Goal: Navigation & Orientation: Find specific page/section

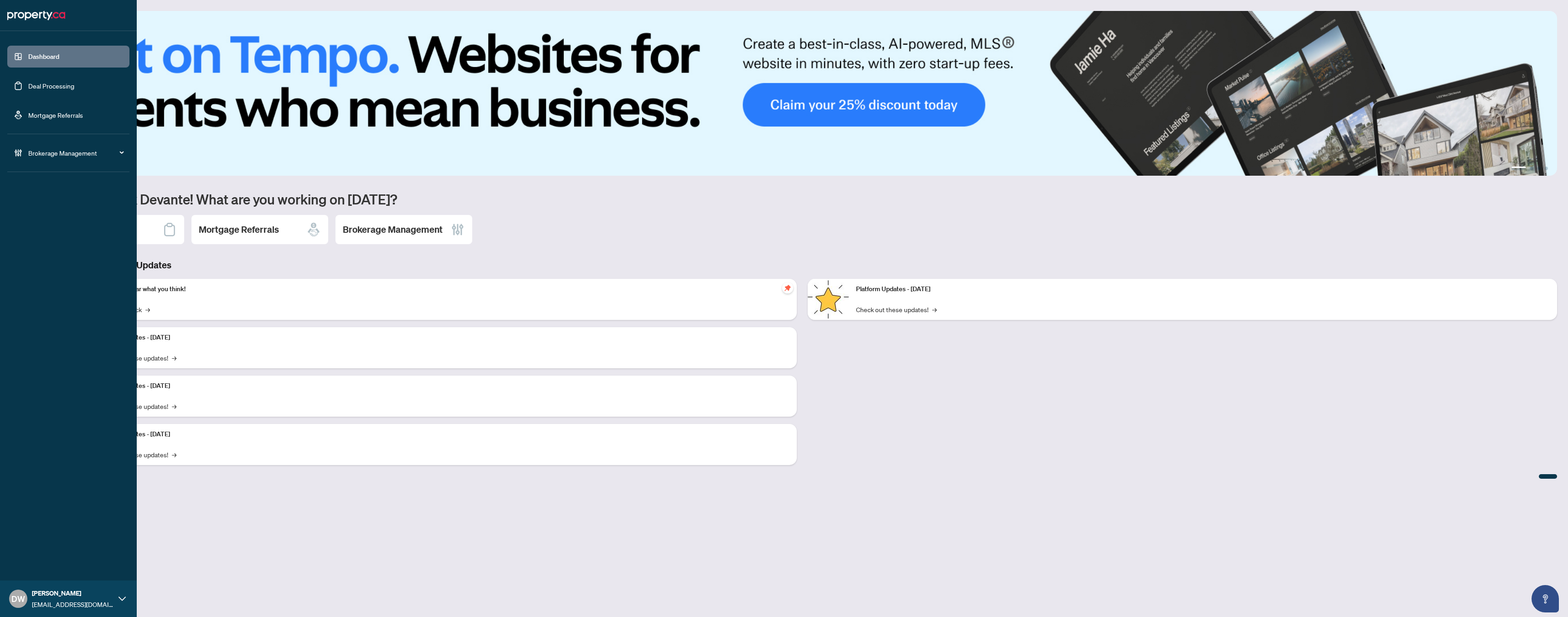
click at [32, 87] on link "Deal Processing" at bounding box center [51, 86] width 46 height 9
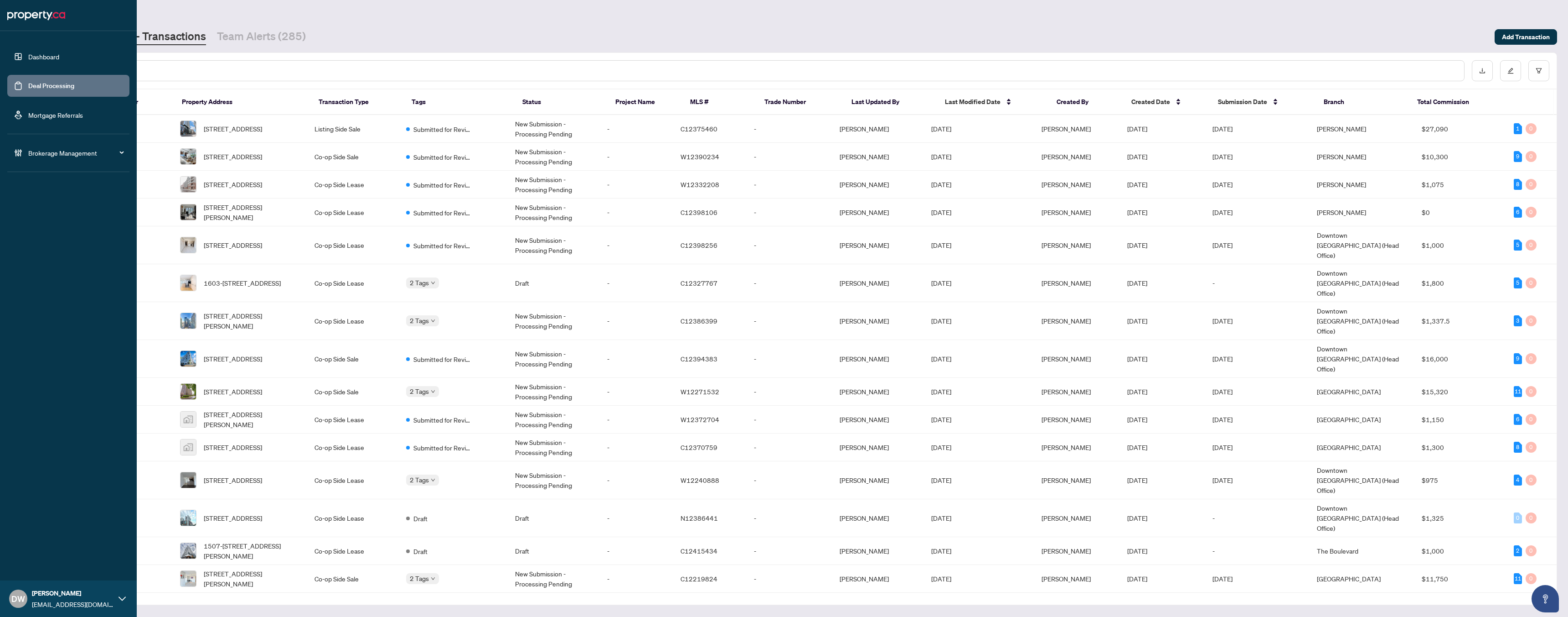
click at [49, 117] on link "Mortgage Referrals" at bounding box center [55, 114] width 54 height 9
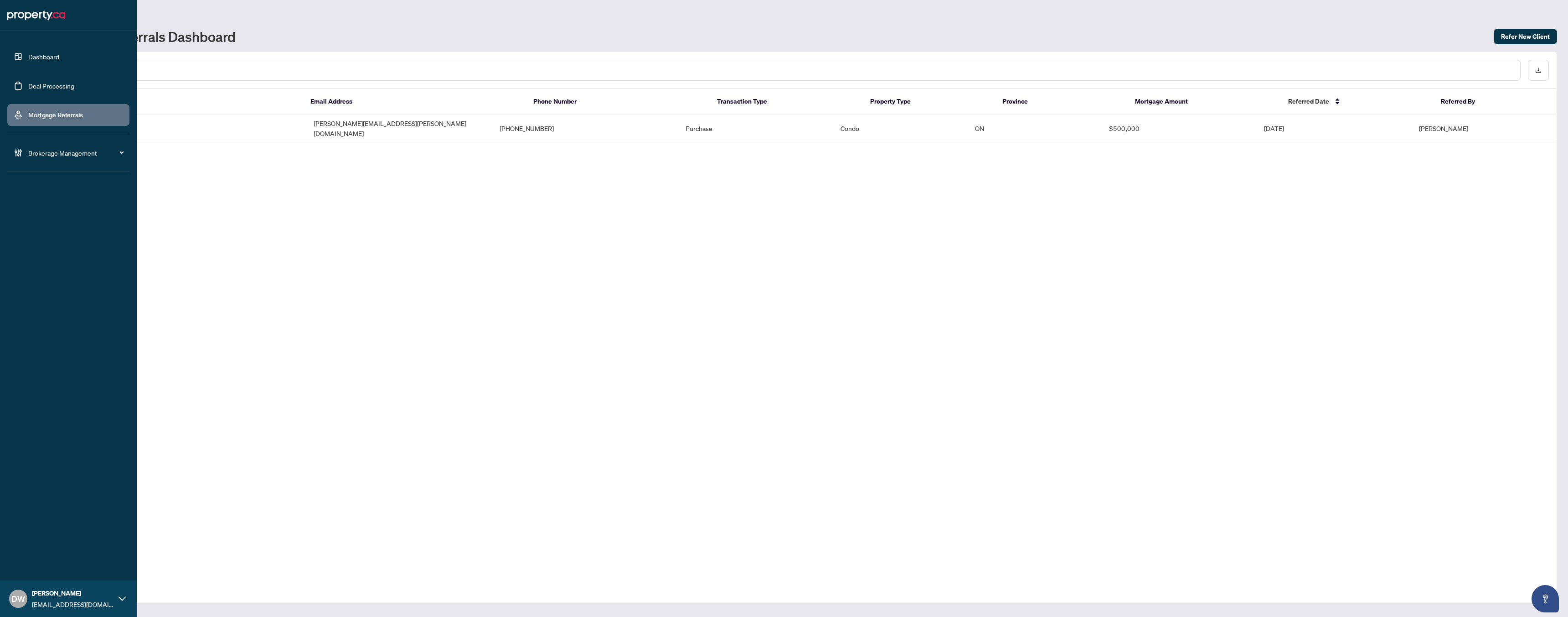
click at [34, 152] on span "Brokerage Management" at bounding box center [76, 152] width 95 height 10
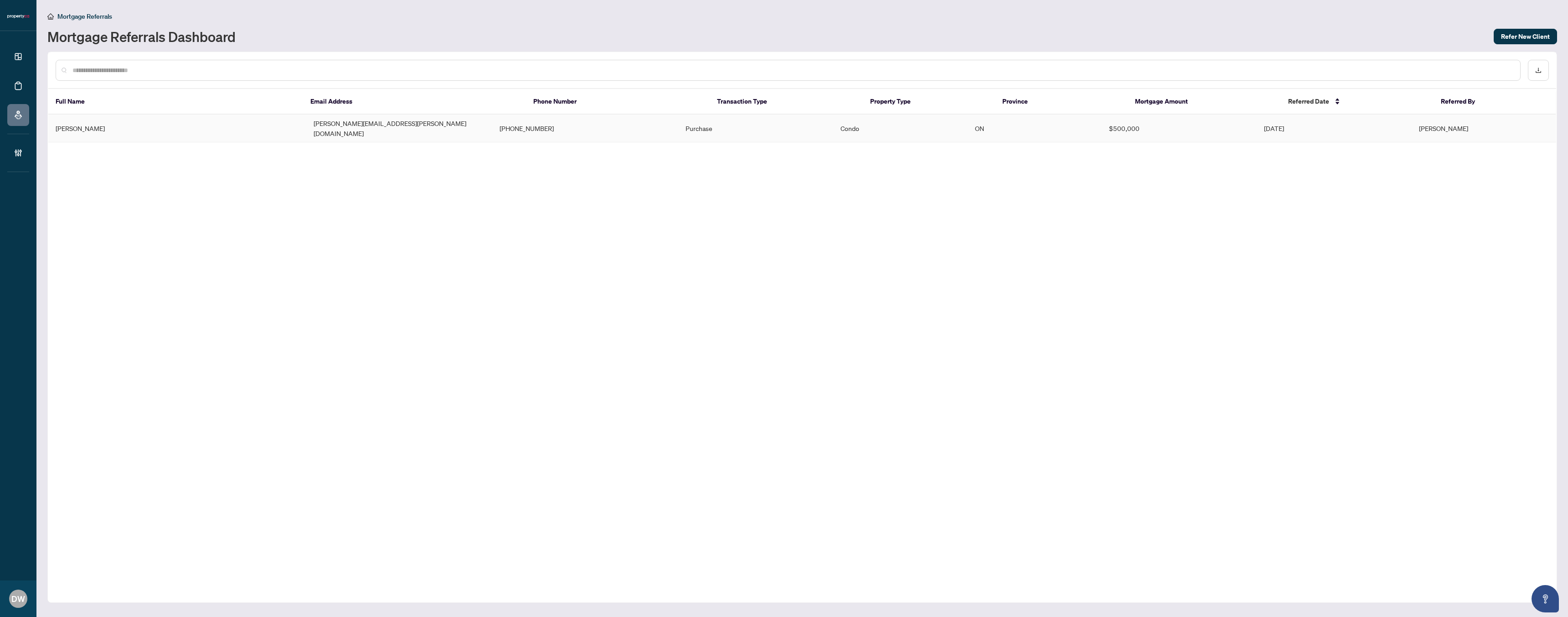
click at [97, 122] on td "[PERSON_NAME]" at bounding box center [177, 128] width 258 height 28
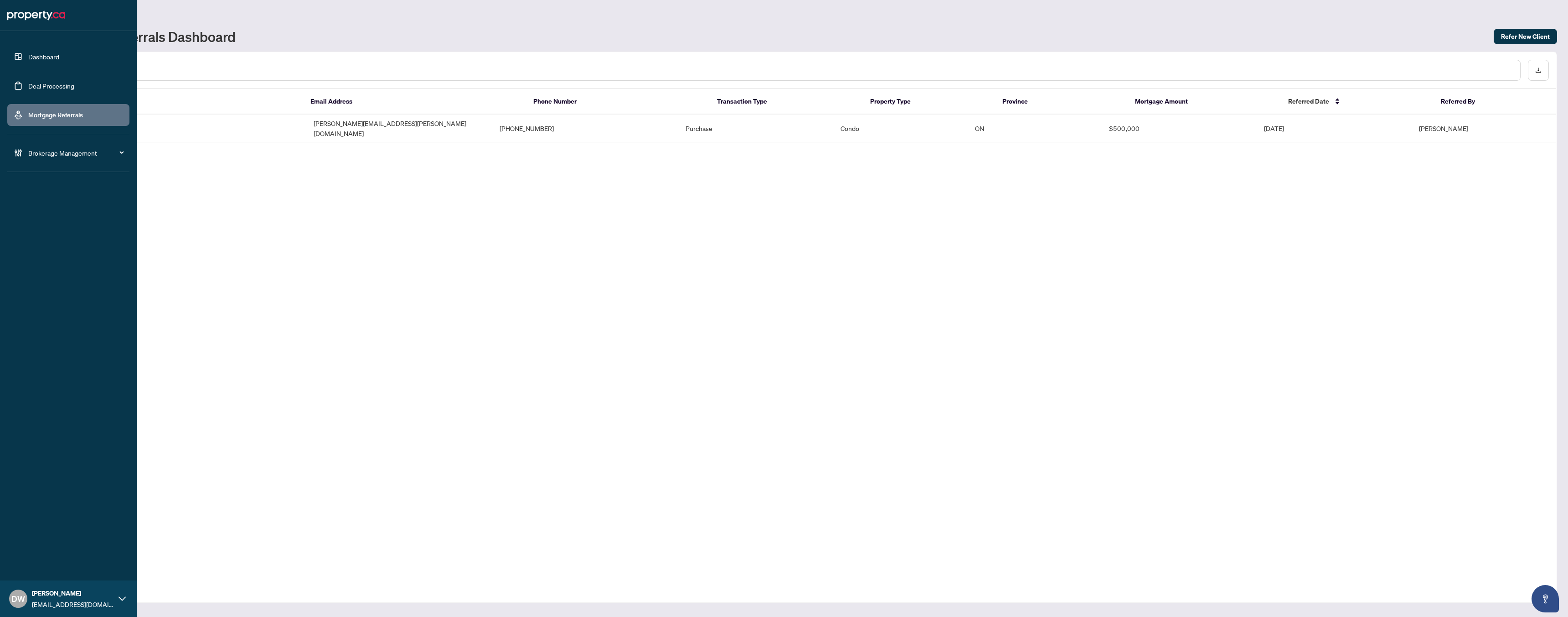
click at [43, 61] on link "Dashboard" at bounding box center [44, 56] width 31 height 9
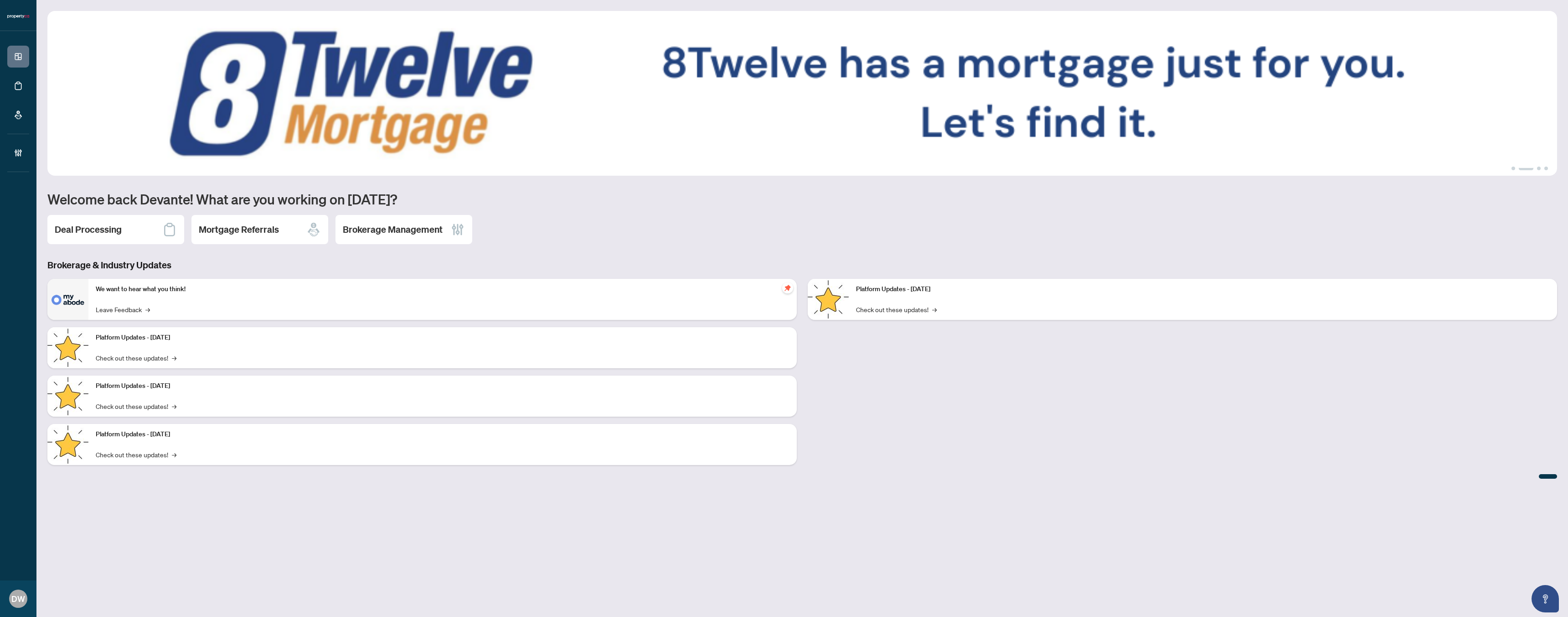
click at [493, 340] on p "Platform Updates - [DATE]" at bounding box center [442, 337] width 694 height 10
click at [167, 359] on link "Check out these updates! →" at bounding box center [136, 357] width 81 height 10
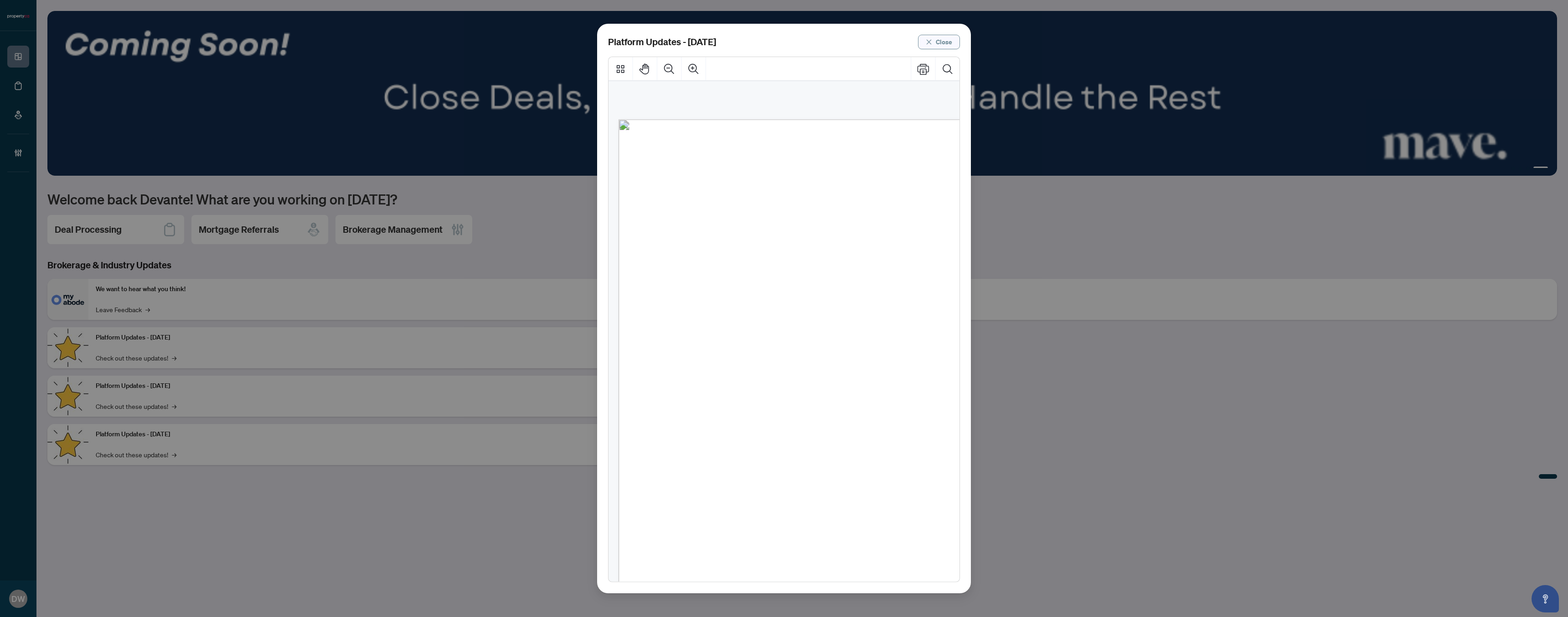
click at [947, 36] on span "Close" at bounding box center [943, 41] width 16 height 14
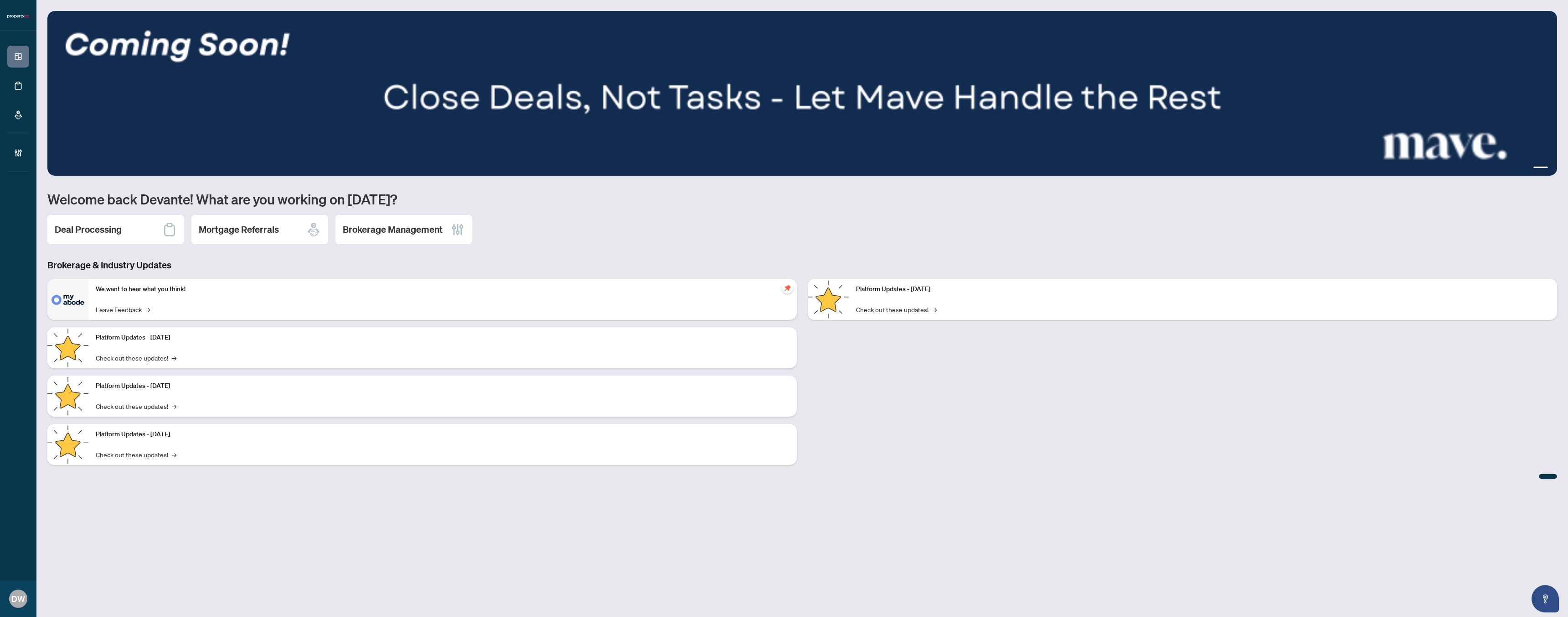
click at [1107, 115] on img at bounding box center [802, 92] width 1510 height 165
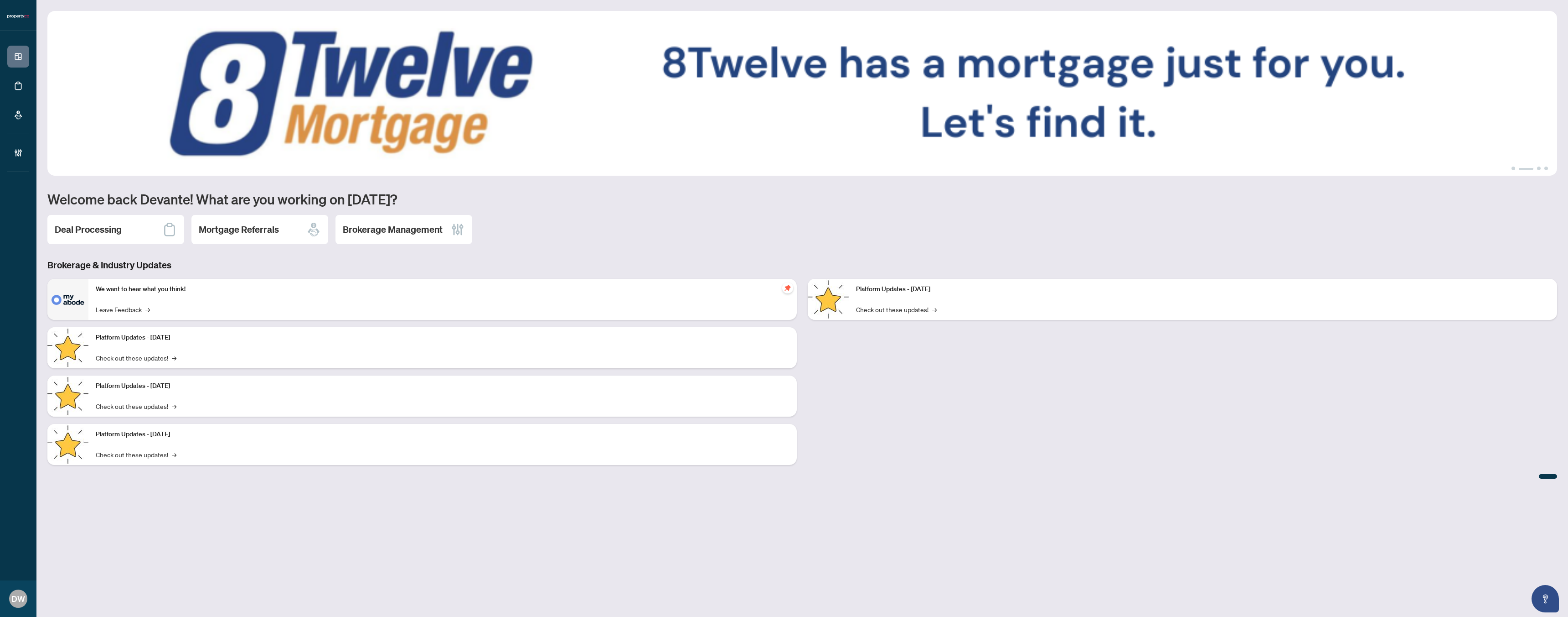
click at [637, 121] on img at bounding box center [802, 92] width 1510 height 165
